Goal: Register for event/course

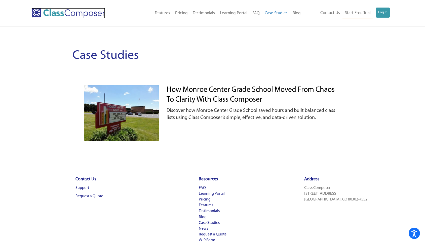
click at [87, 15] on img at bounding box center [68, 13] width 74 height 11
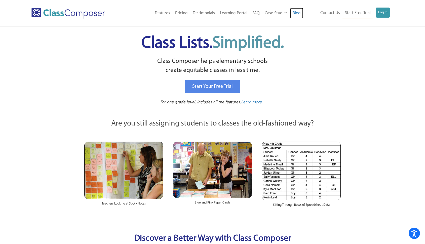
click at [294, 12] on link "Blog" at bounding box center [296, 13] width 13 height 11
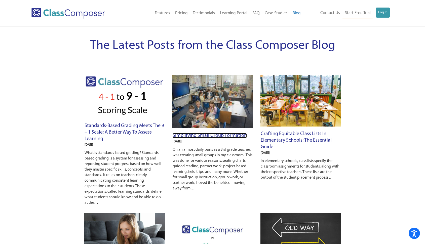
click at [222, 135] on link "Simplifying Small Group Formation" at bounding box center [210, 135] width 74 height 5
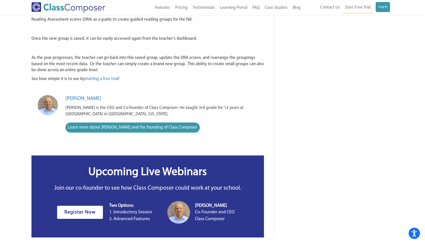
scroll to position [278, 0]
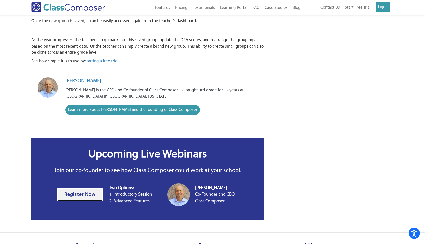
click at [89, 193] on span "Register Now" at bounding box center [79, 194] width 31 height 5
